Goal: Transaction & Acquisition: Purchase product/service

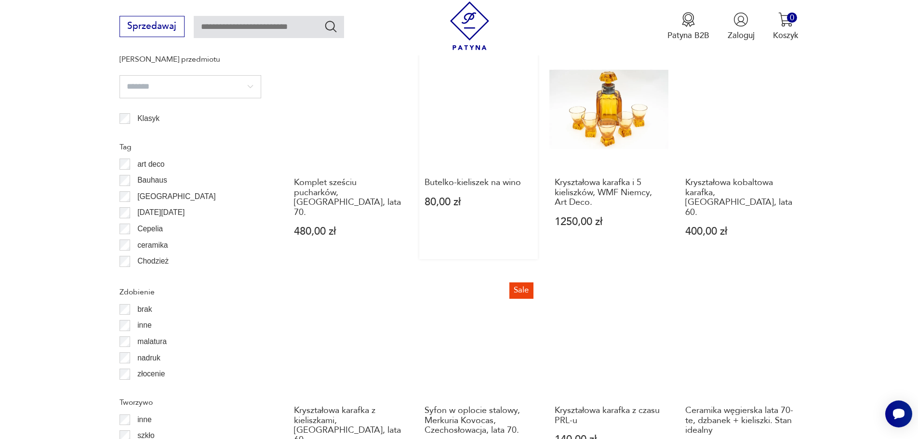
scroll to position [1091, 0]
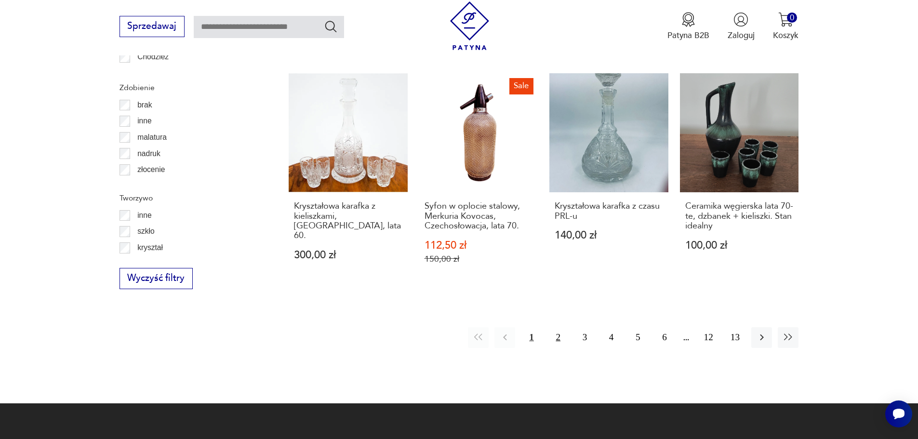
click at [554, 327] on button "2" at bounding box center [558, 337] width 21 height 21
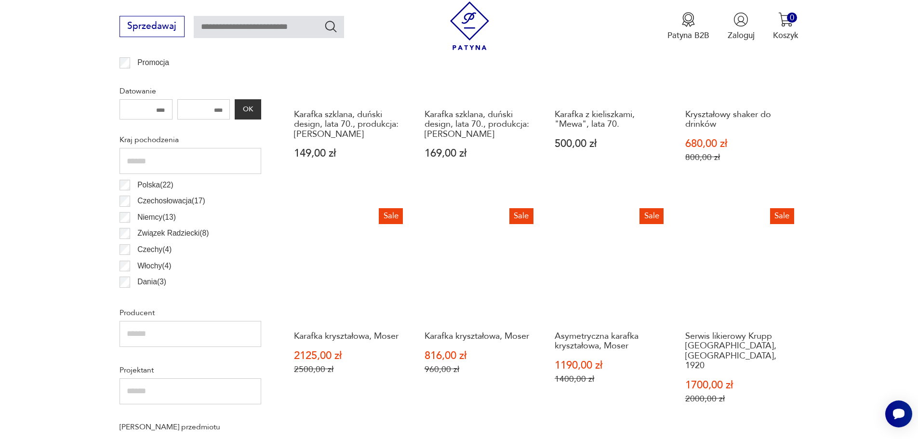
scroll to position [578, 0]
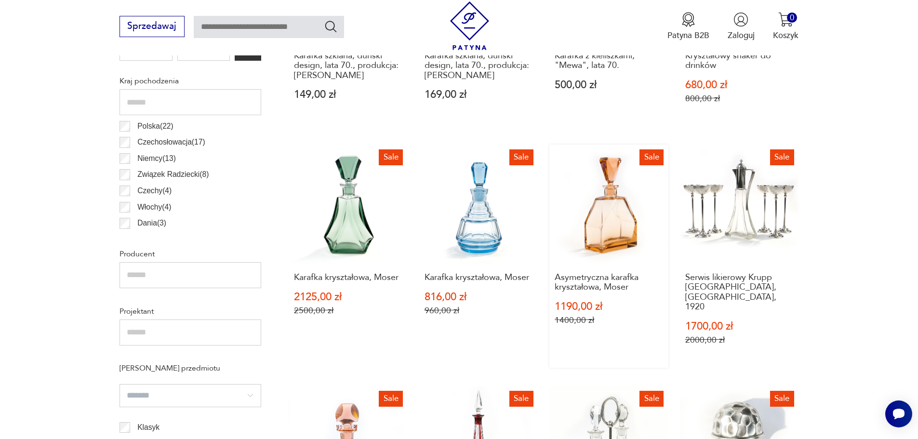
click at [610, 228] on link "Sale Asymetryczna karafka kryształowa, Moser 1190,00 zł 1400,00 zł" at bounding box center [608, 256] width 119 height 223
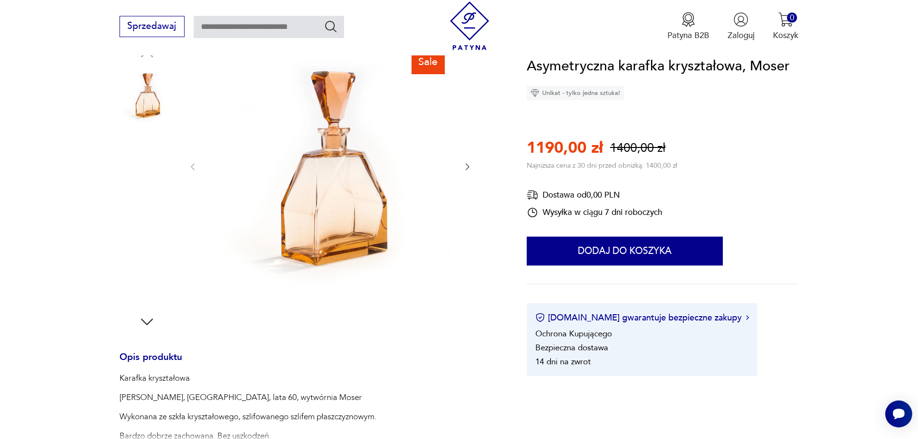
scroll to position [145, 0]
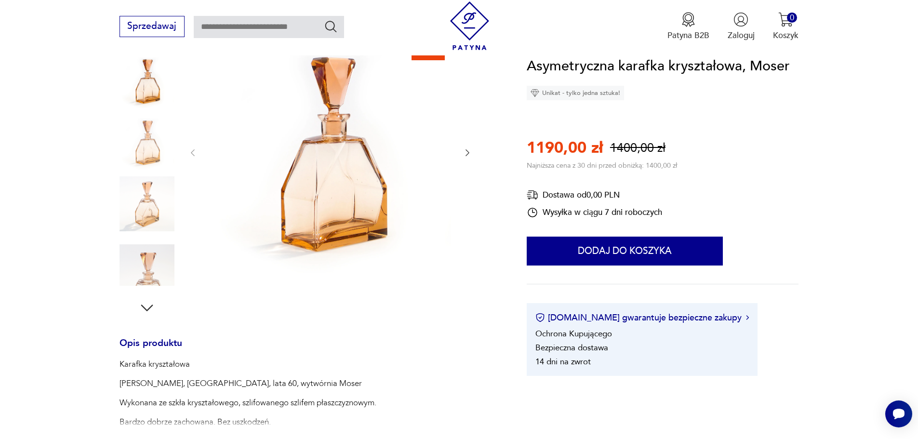
click at [352, 180] on img at bounding box center [330, 151] width 241 height 241
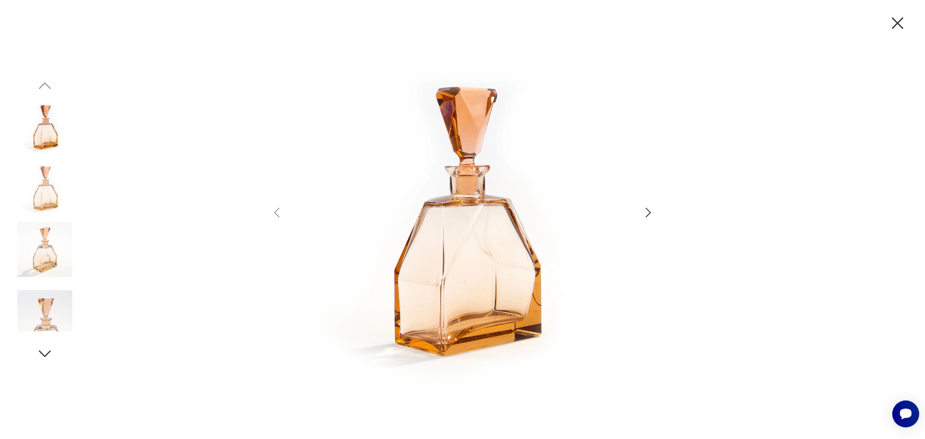
click at [649, 209] on icon "button" at bounding box center [648, 213] width 14 height 14
click at [648, 210] on icon "button" at bounding box center [648, 213] width 5 height 10
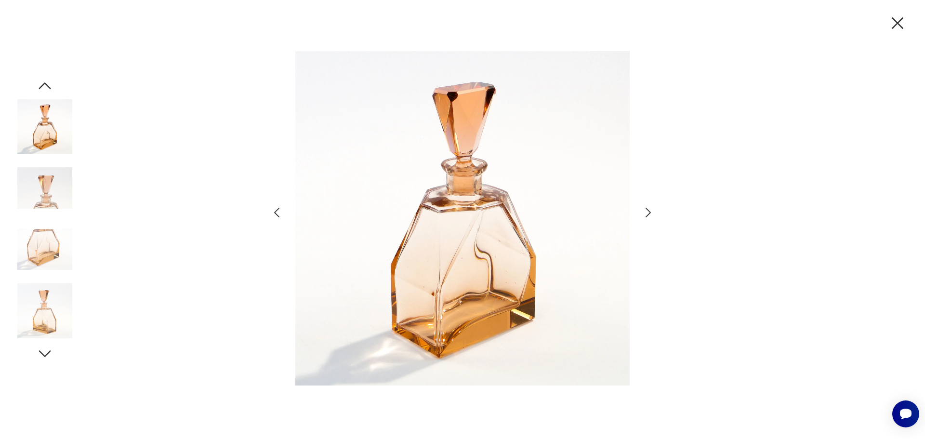
click at [645, 211] on icon "button" at bounding box center [648, 213] width 14 height 14
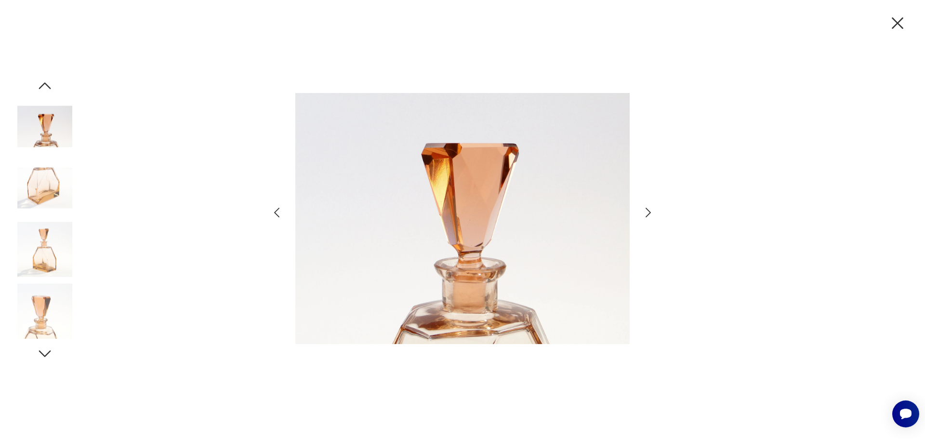
click at [645, 211] on icon "button" at bounding box center [648, 213] width 14 height 14
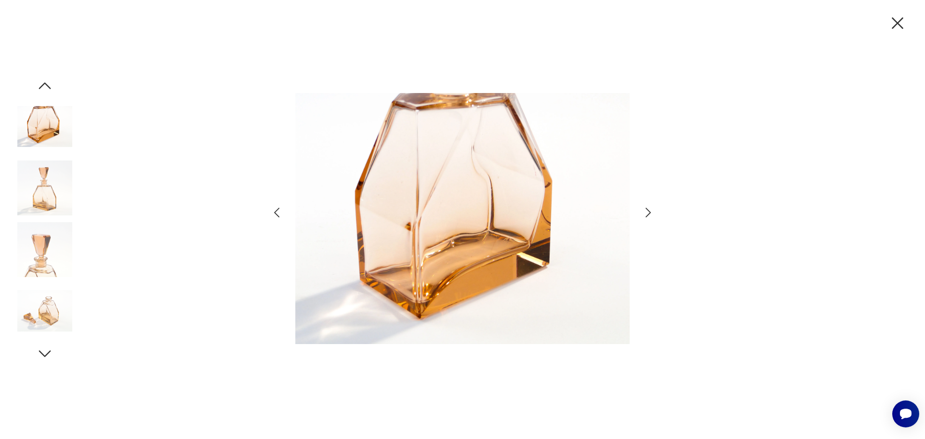
click at [645, 211] on icon "button" at bounding box center [648, 213] width 14 height 14
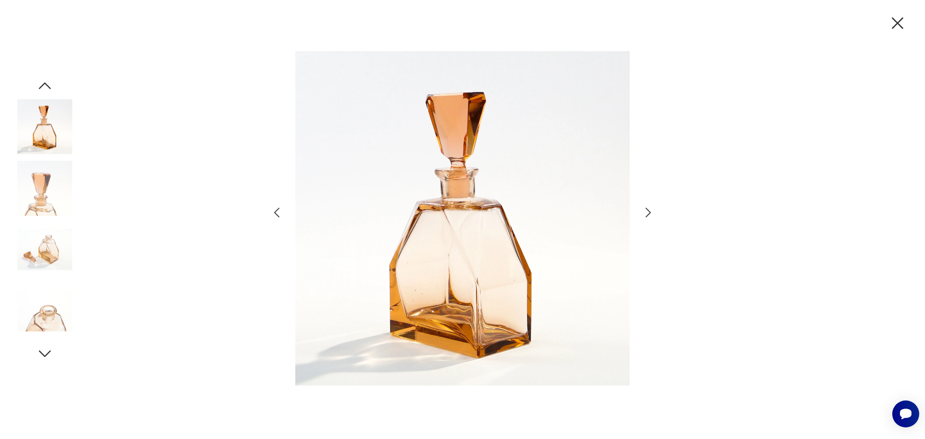
click at [645, 211] on icon "button" at bounding box center [648, 213] width 14 height 14
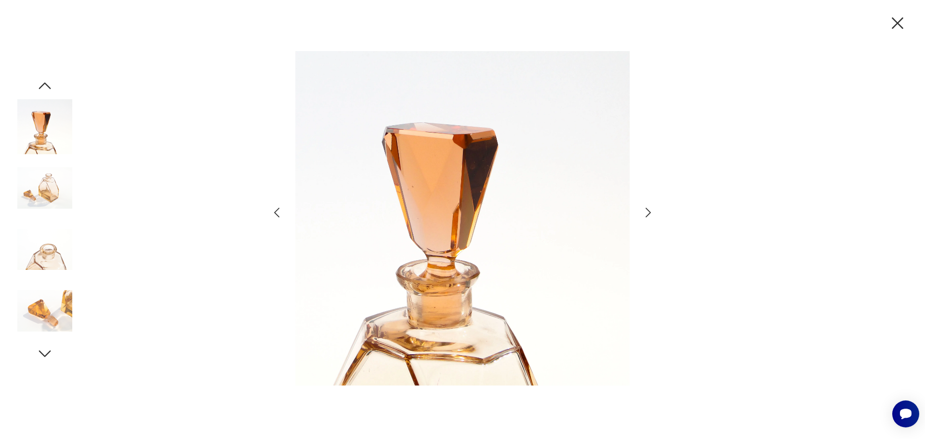
click at [645, 211] on icon "button" at bounding box center [648, 213] width 14 height 14
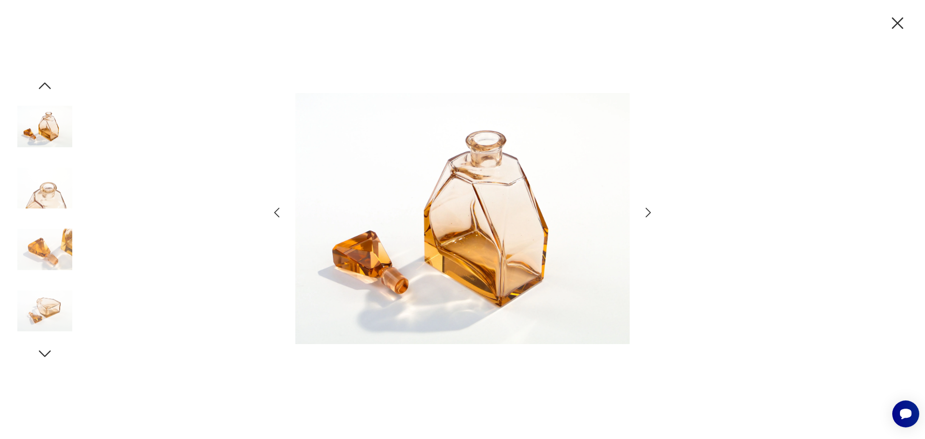
click at [648, 212] on icon "button" at bounding box center [648, 213] width 14 height 14
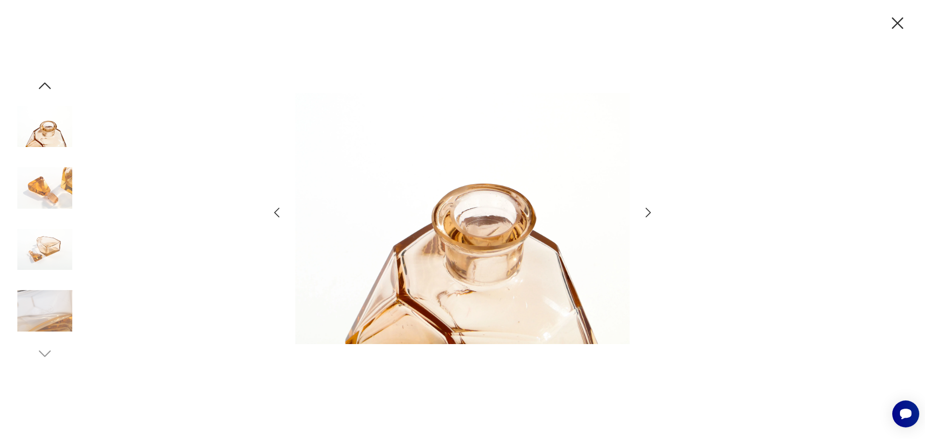
click at [648, 212] on icon "button" at bounding box center [648, 213] width 14 height 14
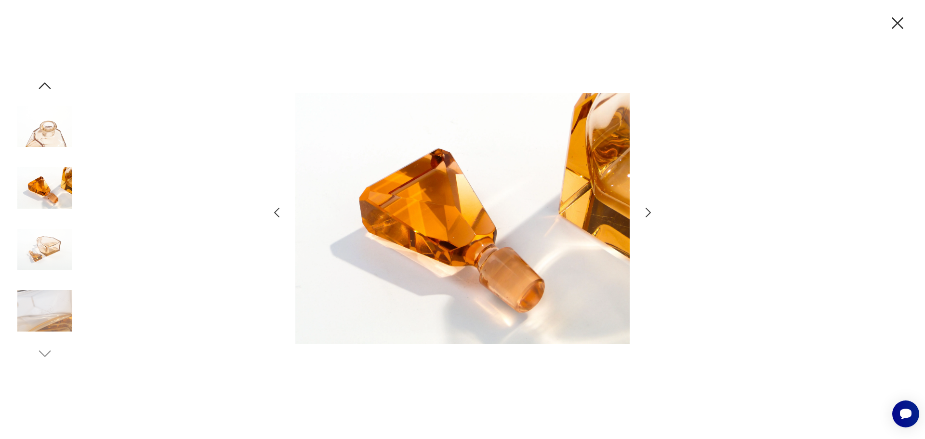
click at [648, 212] on icon "button" at bounding box center [648, 213] width 14 height 14
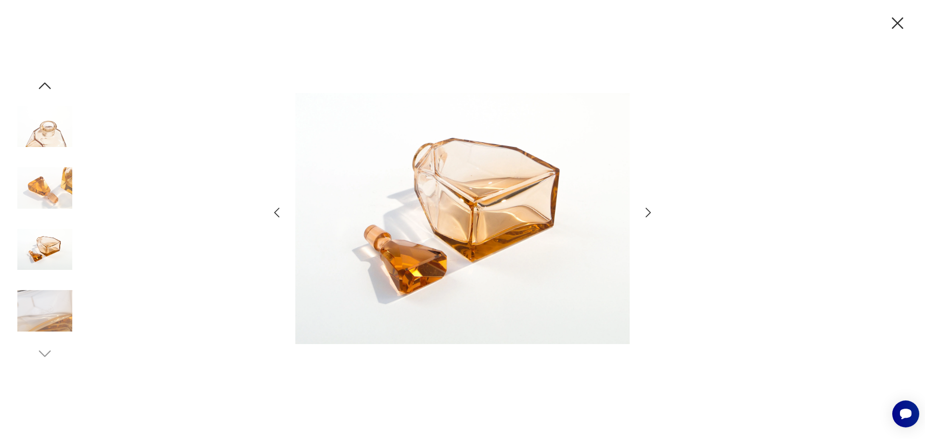
click at [648, 212] on icon "button" at bounding box center [648, 213] width 14 height 14
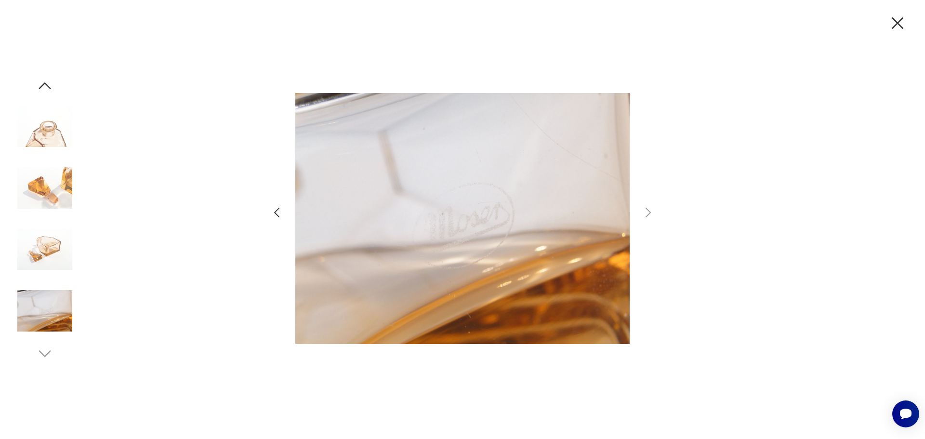
click at [895, 26] on icon "button" at bounding box center [898, 23] width 12 height 12
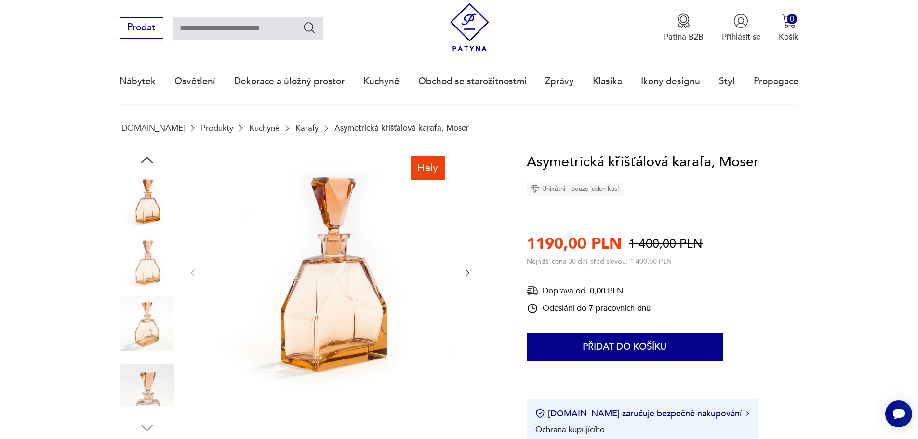
scroll to position [0, 0]
